Goal: Task Accomplishment & Management: Complete application form

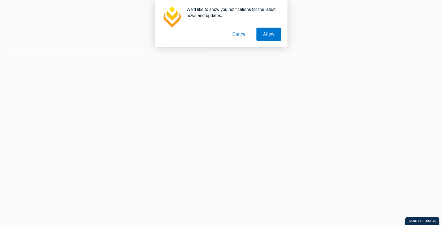
click at [236, 34] on button "Cancel" at bounding box center [240, 34] width 28 height 13
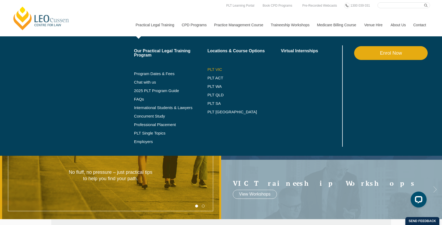
click at [212, 70] on link "PLT VIC" at bounding box center [244, 69] width 74 height 4
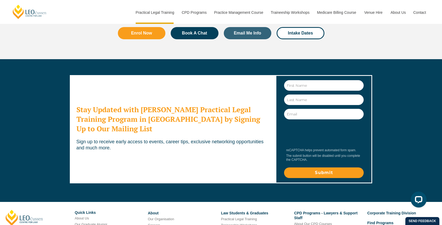
scroll to position [2922, 0]
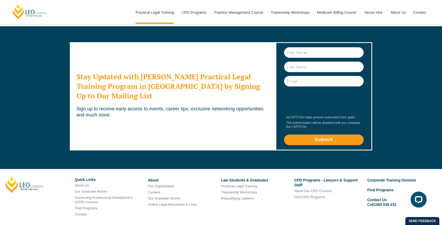
drag, startPoint x: 219, startPoint y: 216, endPoint x: 205, endPoint y: 216, distance: 13.8
copy div "02224A"
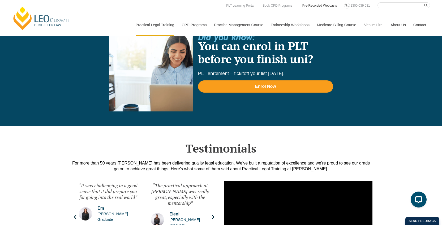
scroll to position [1062, 0]
